Goal: Information Seeking & Learning: Learn about a topic

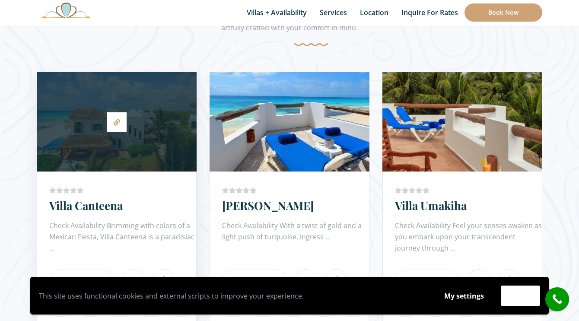
scroll to position [477, 0]
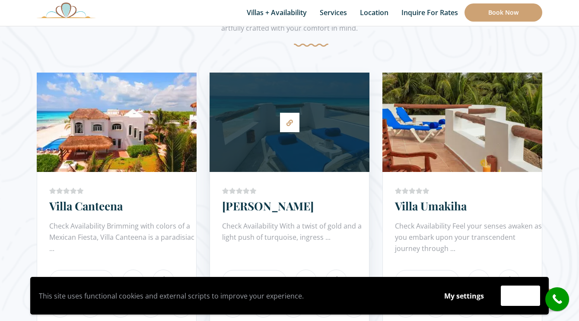
click at [256, 124] on div at bounding box center [290, 122] width 160 height 91
click at [237, 207] on link "[PERSON_NAME]" at bounding box center [268, 205] width 92 height 15
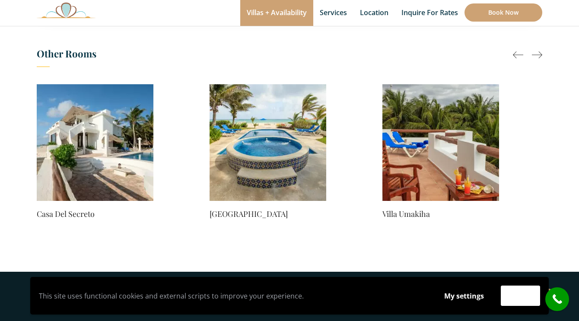
scroll to position [651, 0]
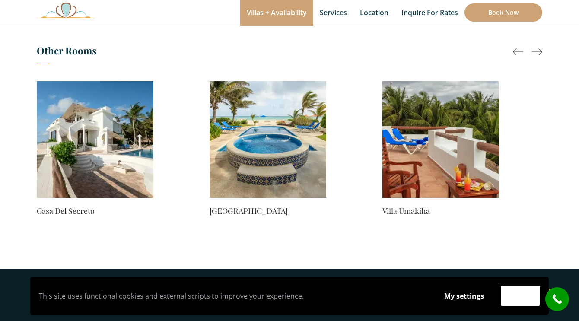
click at [433, 158] on img at bounding box center [440, 139] width 117 height 117
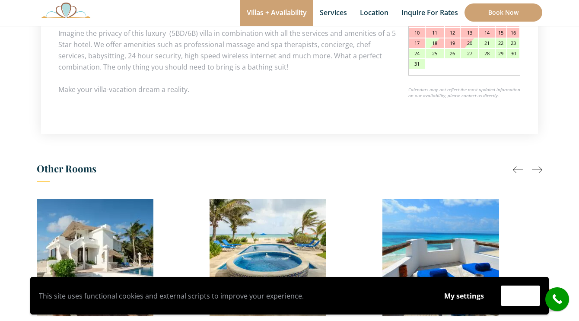
scroll to position [656, 0]
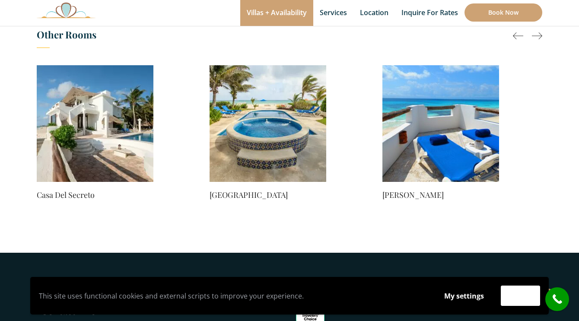
click at [421, 132] on img at bounding box center [440, 123] width 117 height 117
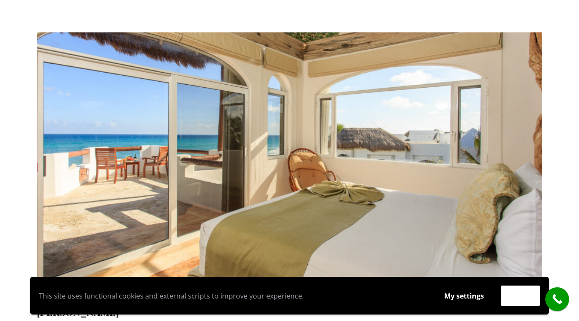
scroll to position [76, 0]
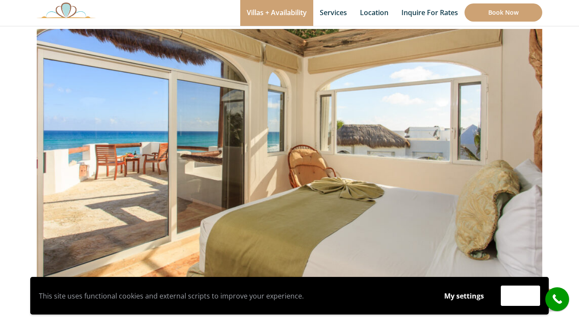
click at [421, 132] on img at bounding box center [290, 130] width 506 height 337
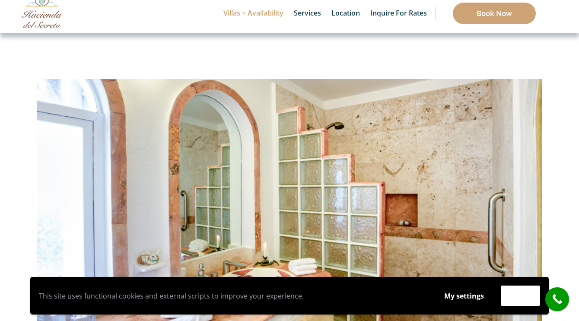
scroll to position [0, 0]
